Goal: Information Seeking & Learning: Learn about a topic

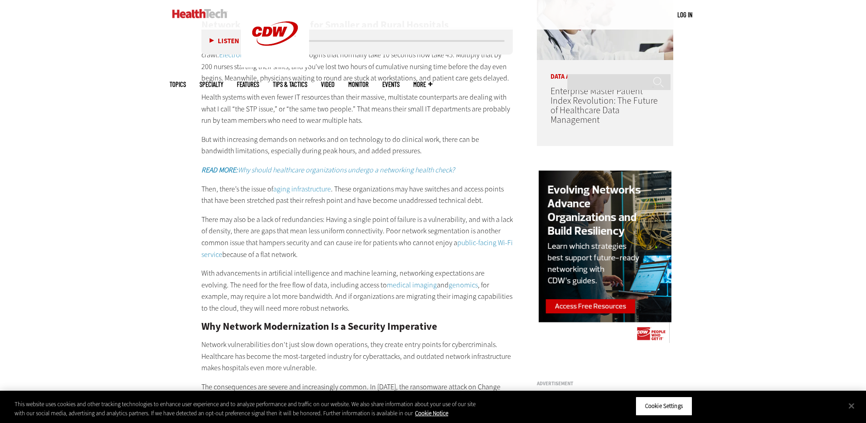
scroll to position [853, 0]
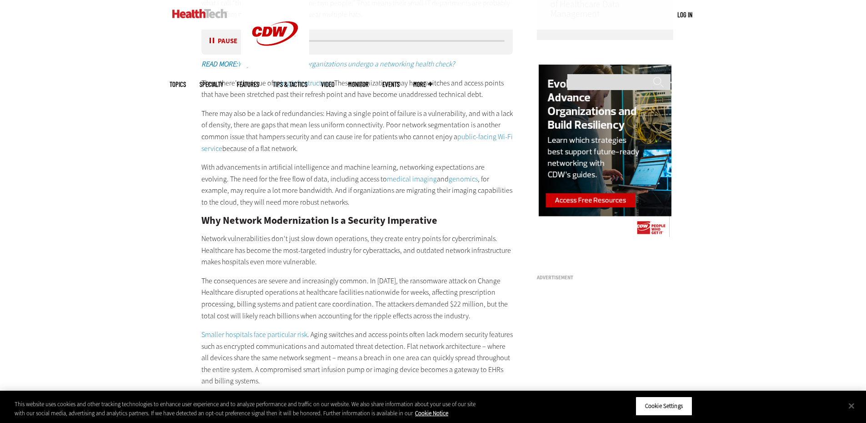
scroll to position [959, 0]
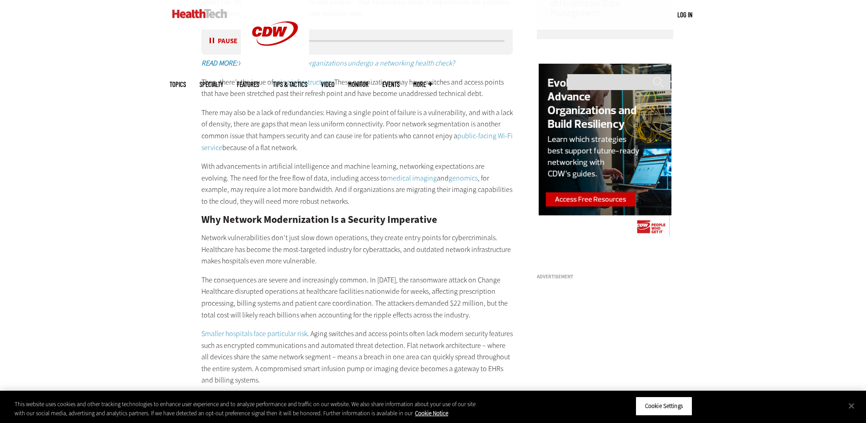
click at [406, 189] on p "With advancements in artificial intelligence and machine learning, networking e…" at bounding box center [357, 183] width 312 height 46
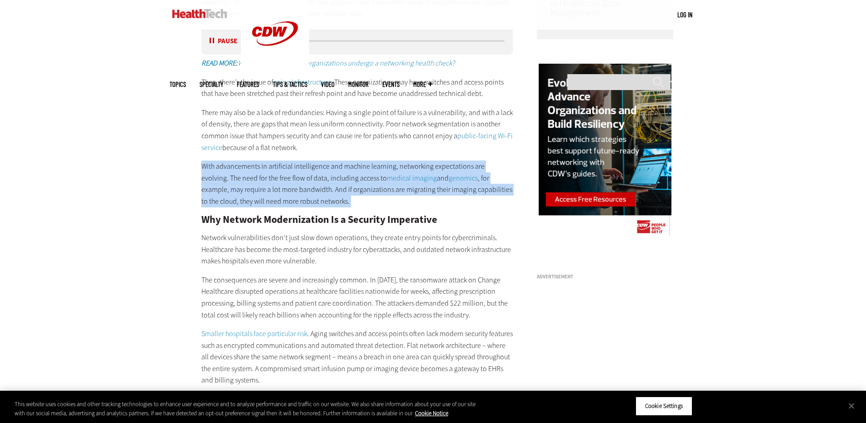
click at [406, 189] on p "With advancements in artificial intelligence and machine learning, networking e…" at bounding box center [357, 183] width 312 height 46
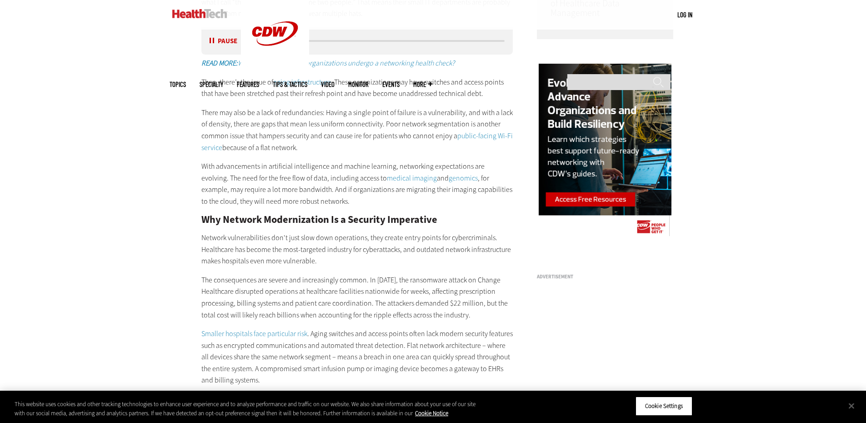
click at [393, 246] on p "Network vulnerabilities don't just slow down operations, they create entry poin…" at bounding box center [357, 249] width 312 height 35
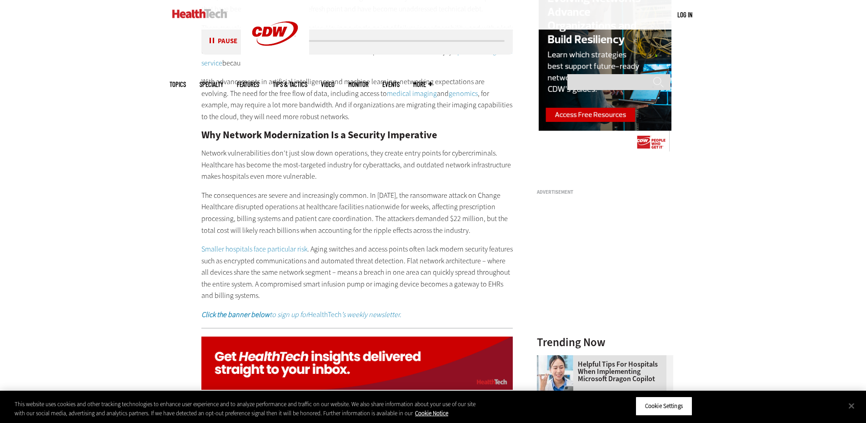
scroll to position [1089, 0]
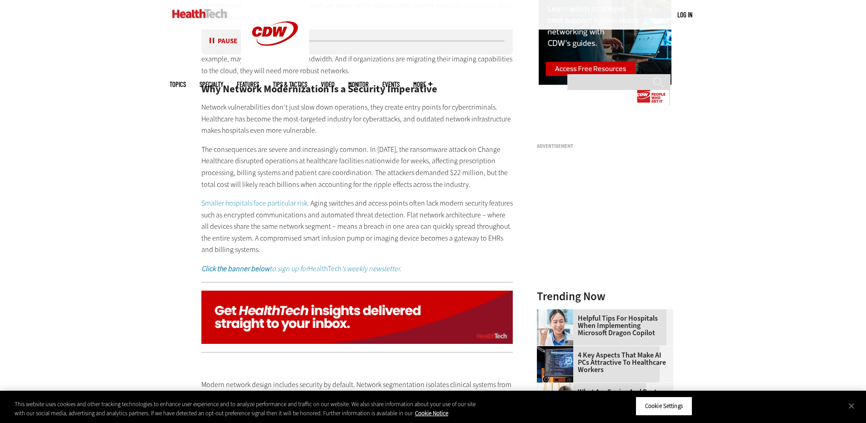
click at [393, 246] on p "Smaller hospitals face particular risk . Aging switches and access points often…" at bounding box center [357, 226] width 312 height 58
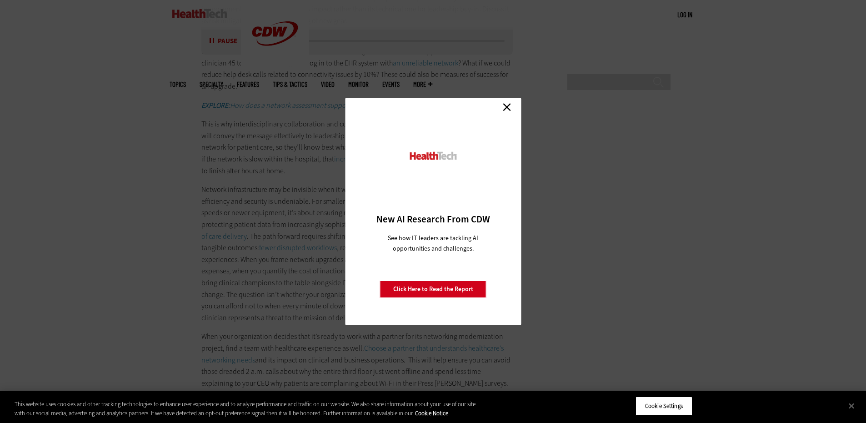
scroll to position [1733, 0]
click at [504, 111] on link "Close" at bounding box center [507, 107] width 14 height 14
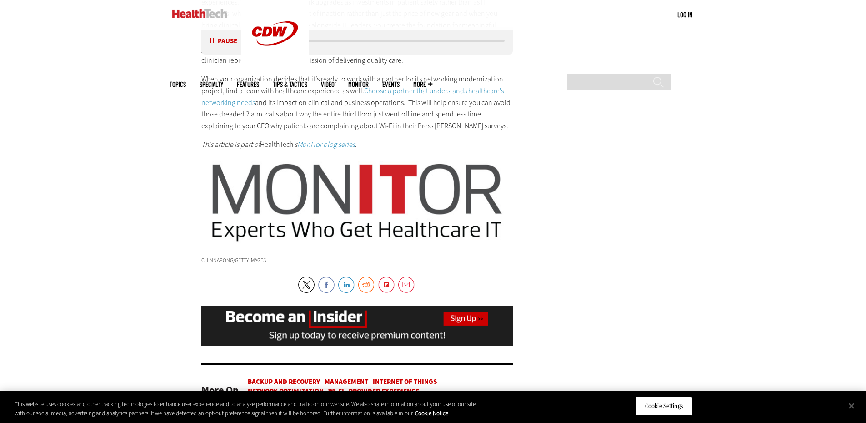
scroll to position [1964, 0]
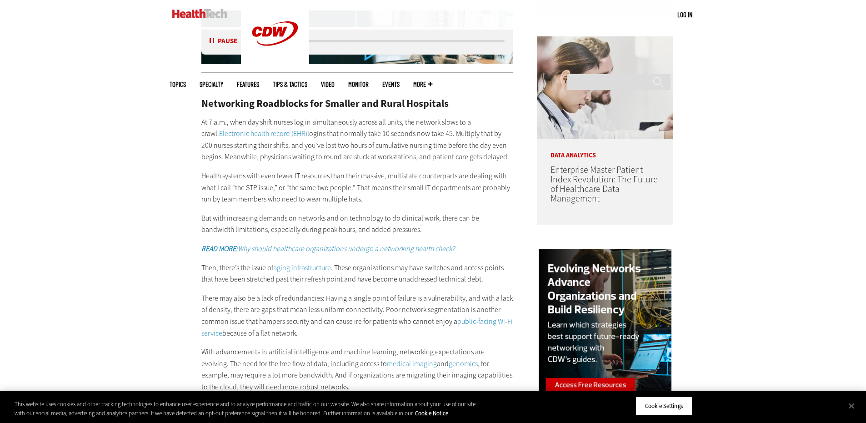
scroll to position [773, 0]
